Goal: Task Accomplishment & Management: Manage account settings

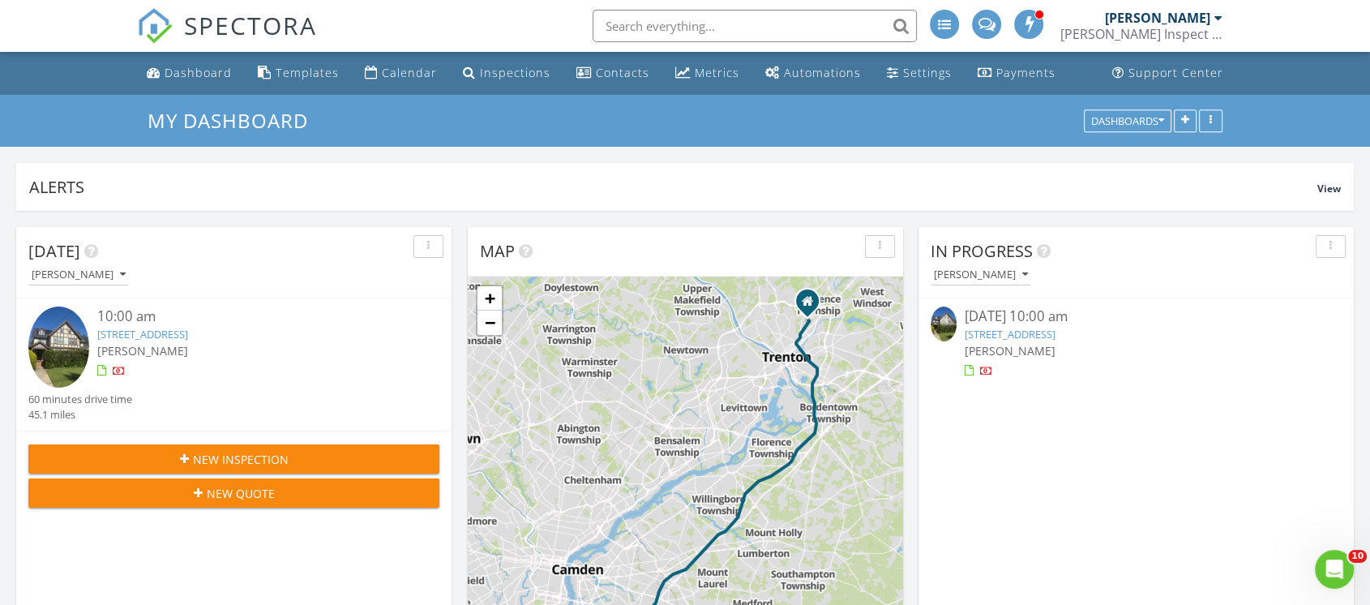
scroll to position [1504, 1398]
click at [200, 75] on div "Dashboard" at bounding box center [198, 72] width 67 height 15
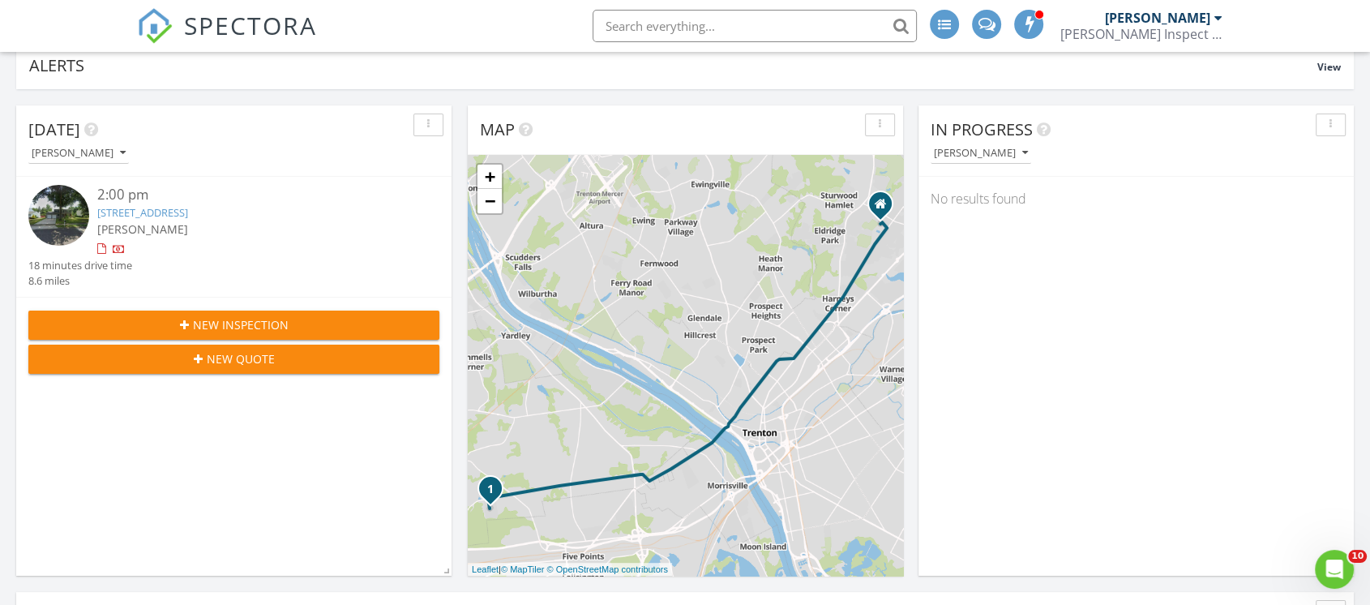
click at [87, 213] on img at bounding box center [58, 215] width 61 height 61
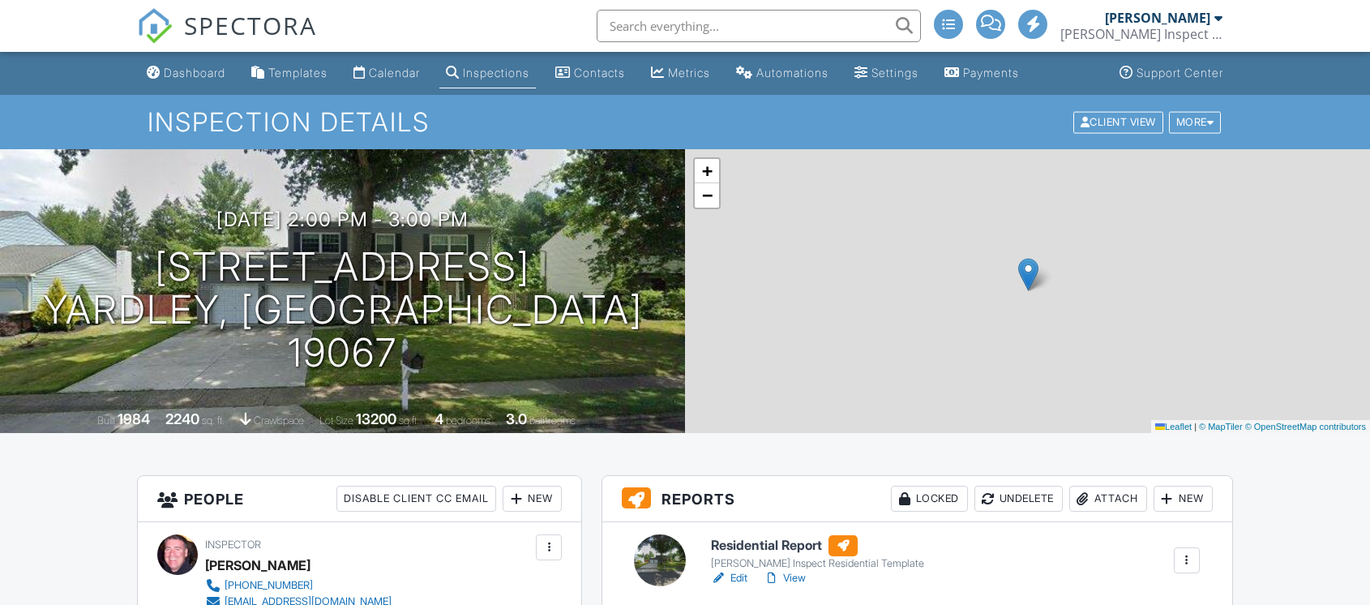
scroll to position [687, 0]
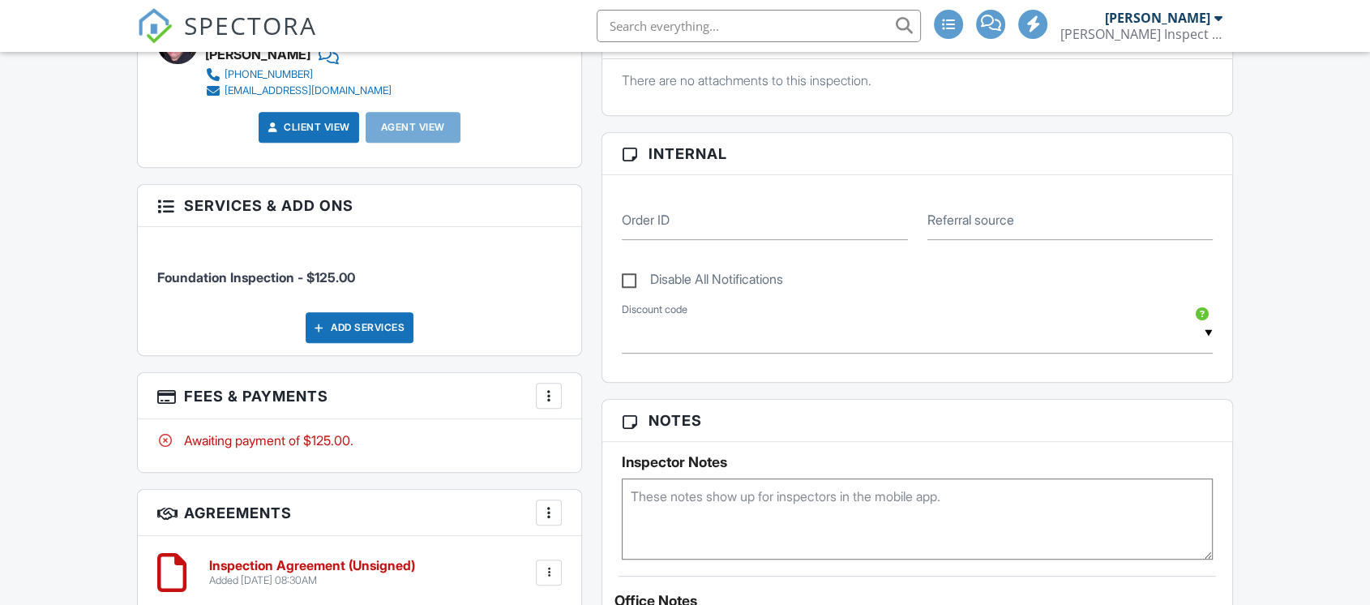
click at [549, 387] on div at bounding box center [549, 395] width 16 height 16
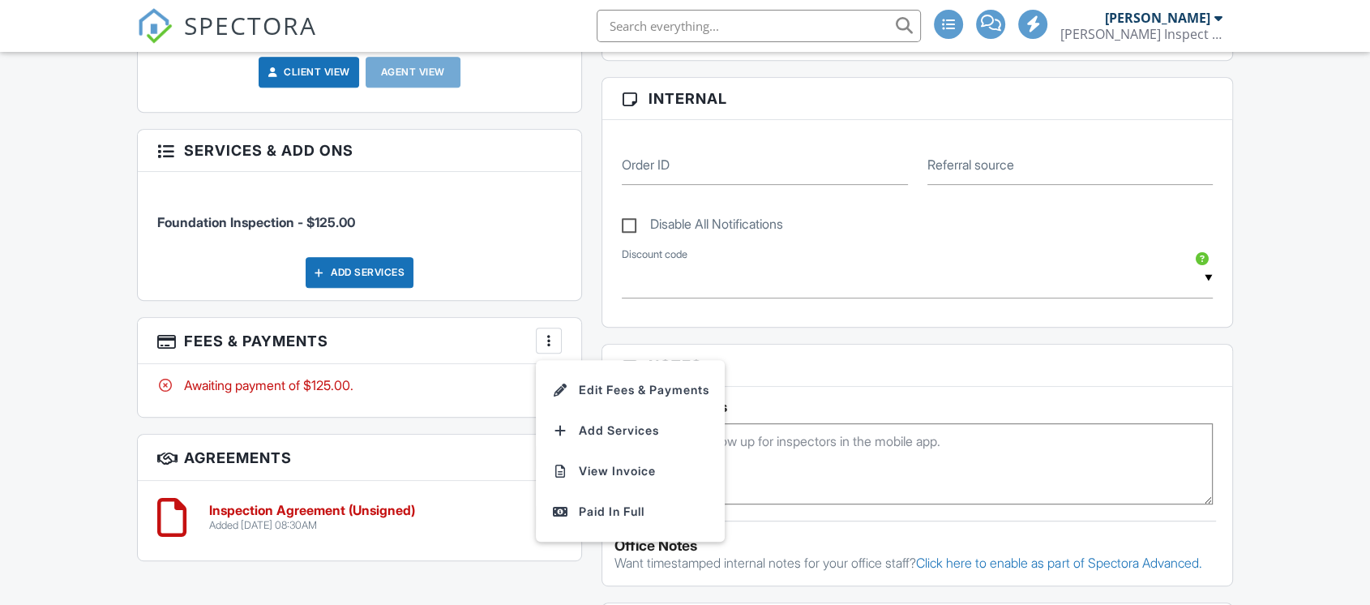
scroll to position [0, 0]
click at [624, 473] on li "View Invoice" at bounding box center [630, 471] width 169 height 41
